Goal: Find specific page/section: Find specific page/section

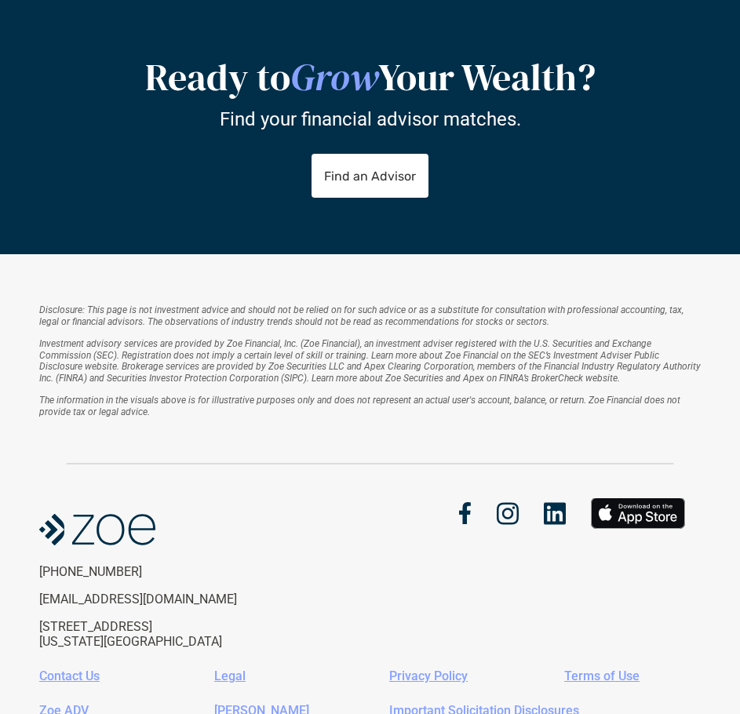
scroll to position [2862, 0]
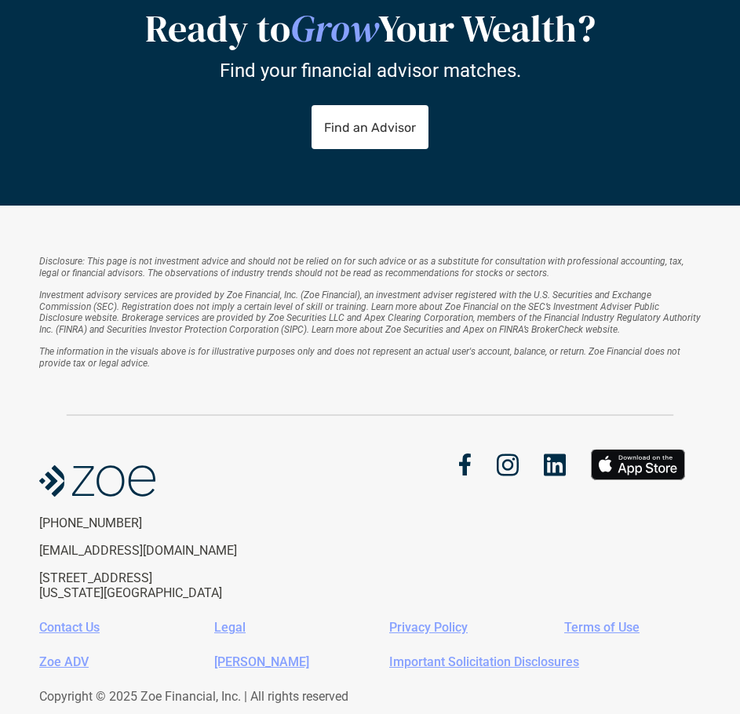
click at [227, 620] on link "Legal" at bounding box center [229, 627] width 31 height 15
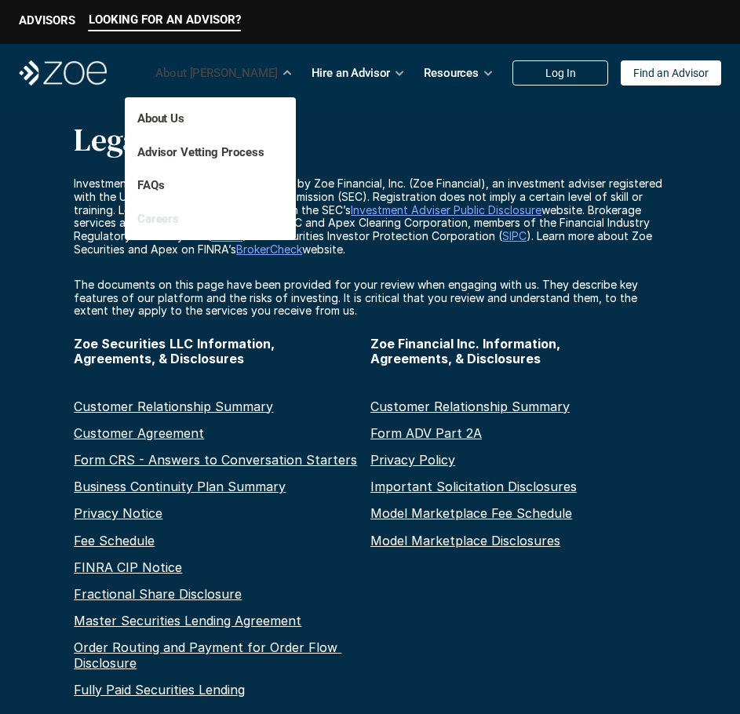
click at [165, 219] on link "Careers" at bounding box center [158, 219] width 42 height 14
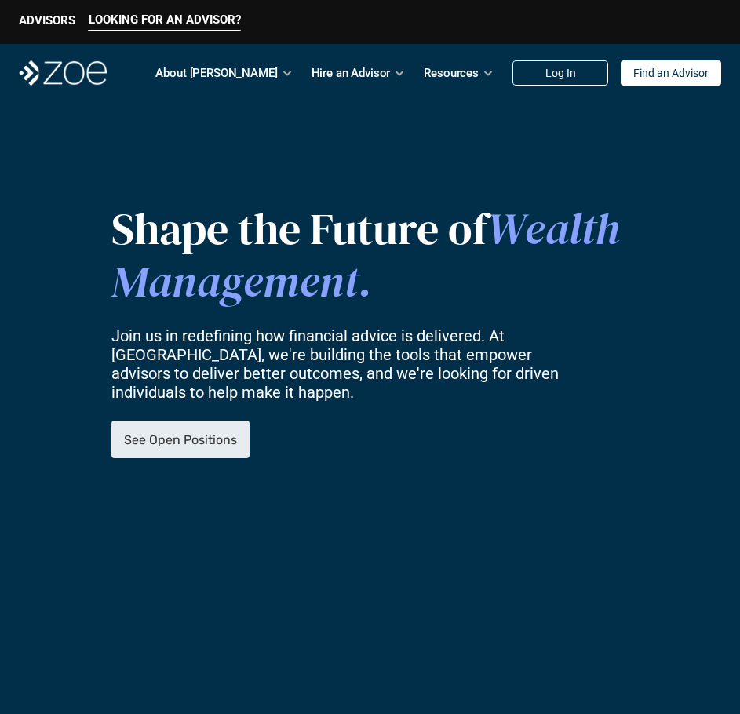
click at [206, 453] on link "See Open Positions" at bounding box center [180, 439] width 138 height 38
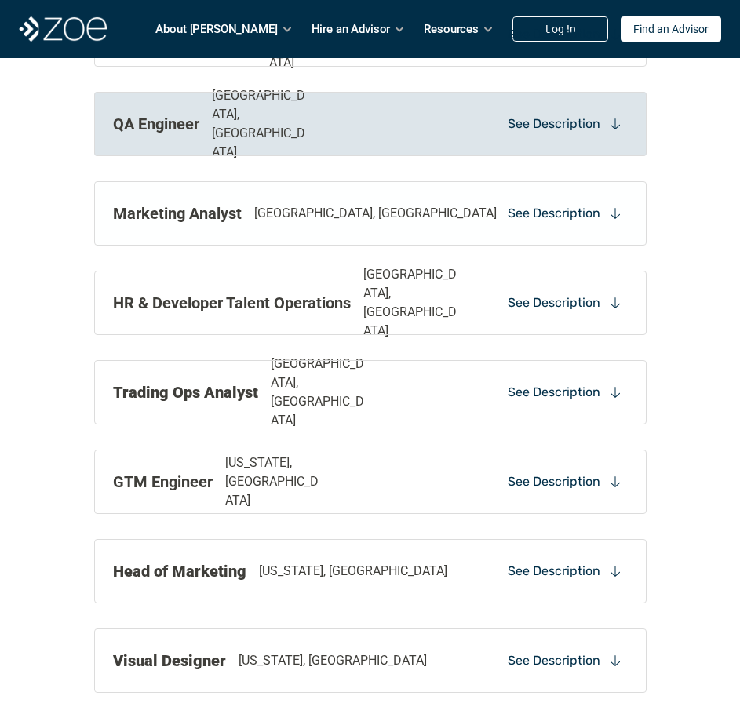
scroll to position [1775, 0]
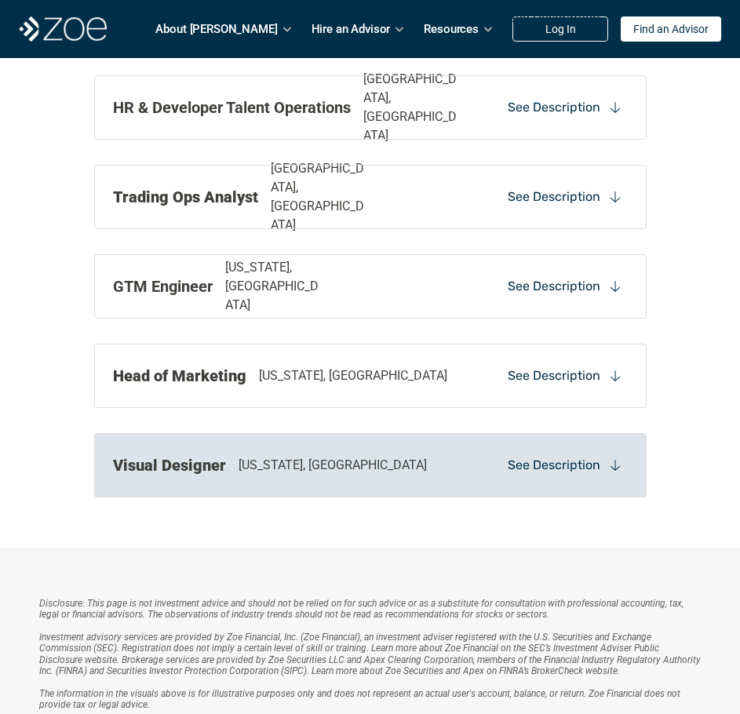
click at [297, 478] on div "Visual Designer [US_STATE], [GEOGRAPHIC_DATA] See Description" at bounding box center [370, 465] width 552 height 64
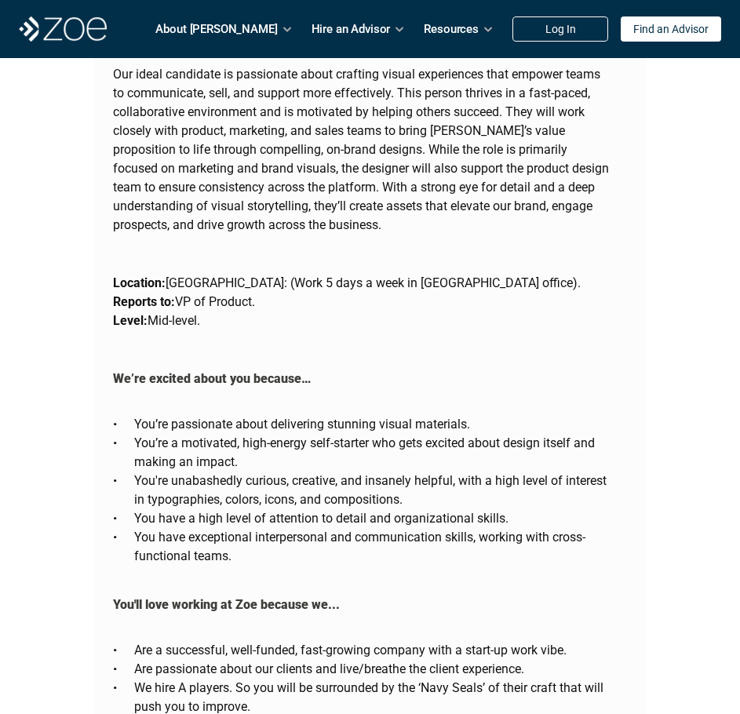
scroll to position [2716, 0]
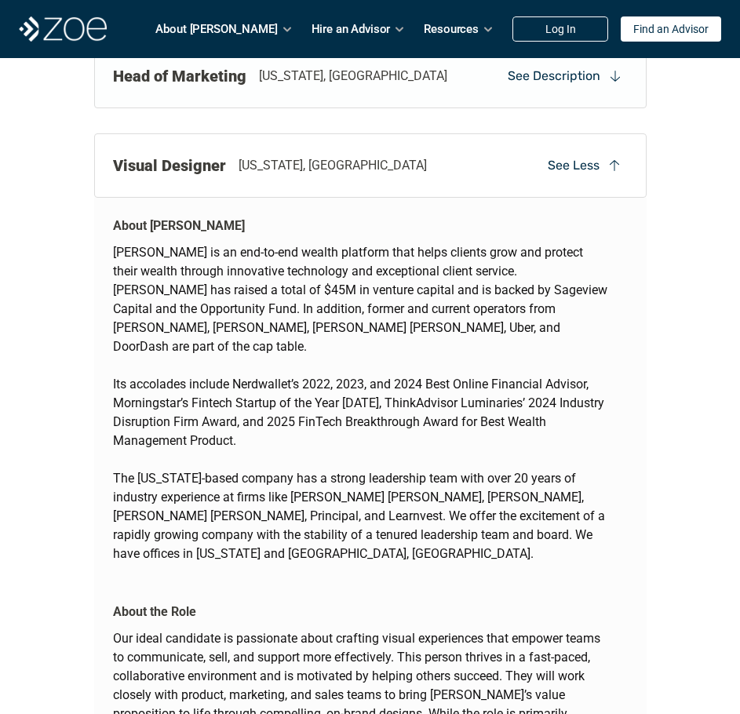
scroll to position [2196, 0]
